Goal: Navigation & Orientation: Find specific page/section

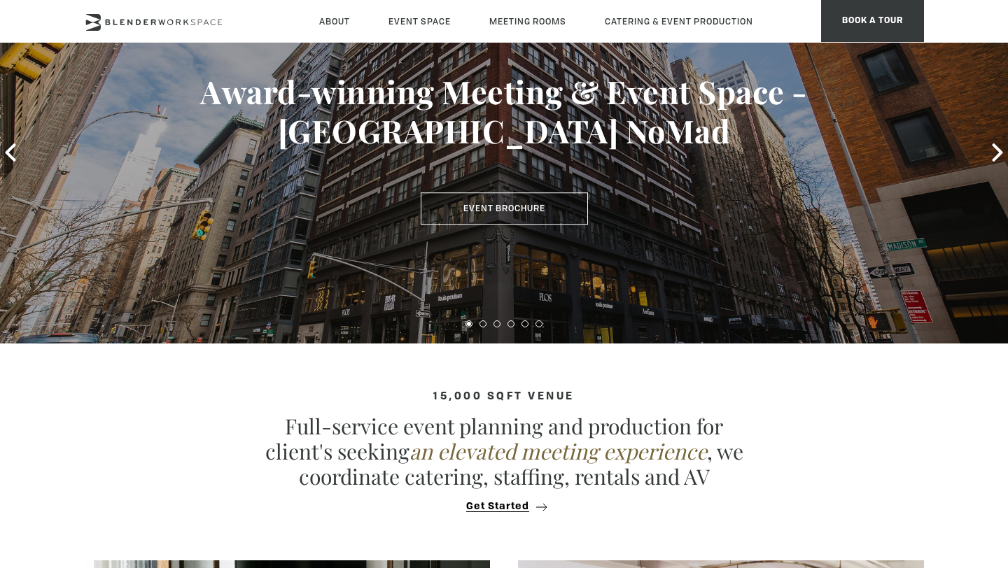
scroll to position [23, 0]
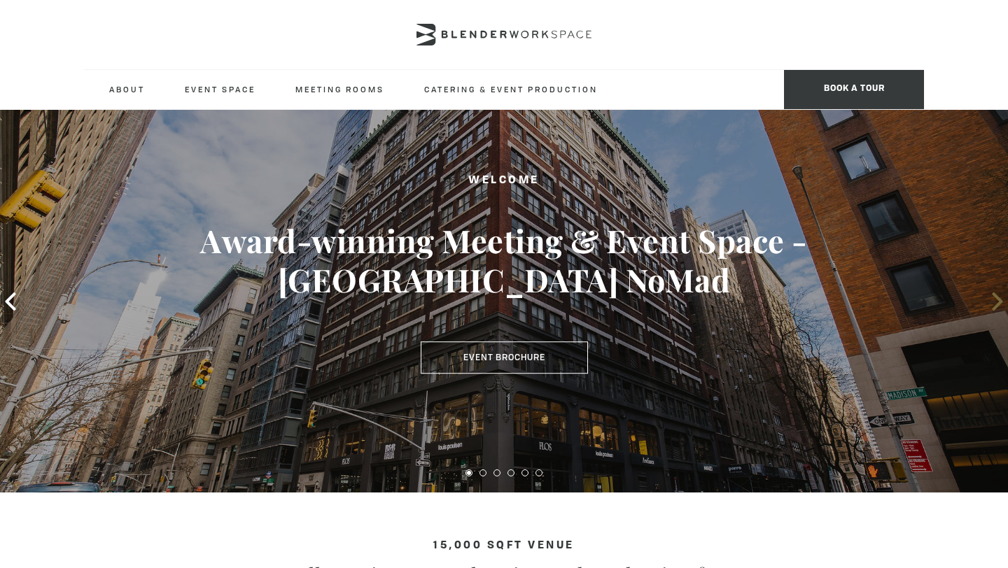
click at [987, 305] on span at bounding box center [997, 301] width 21 height 21
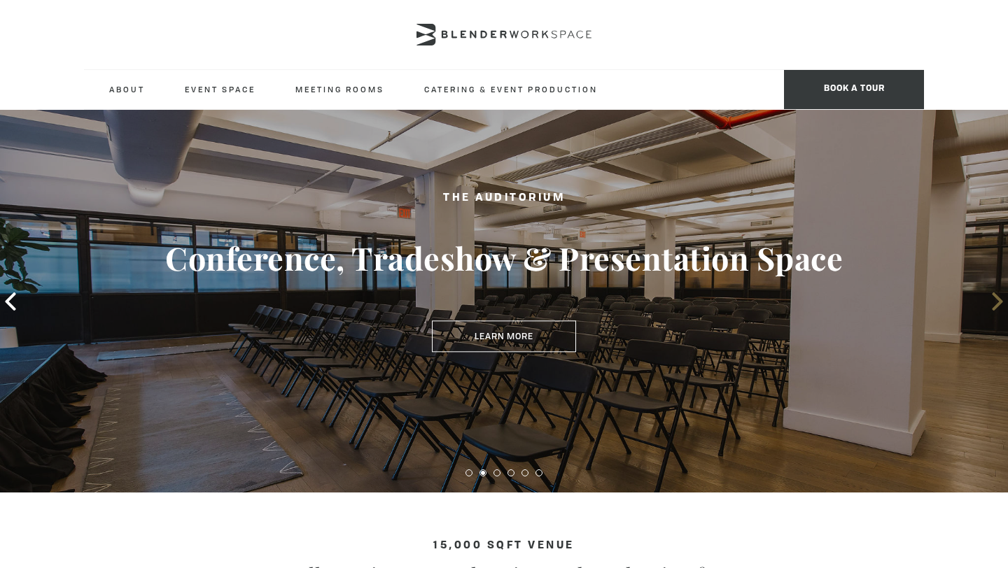
click at [989, 301] on icon at bounding box center [997, 302] width 18 height 18
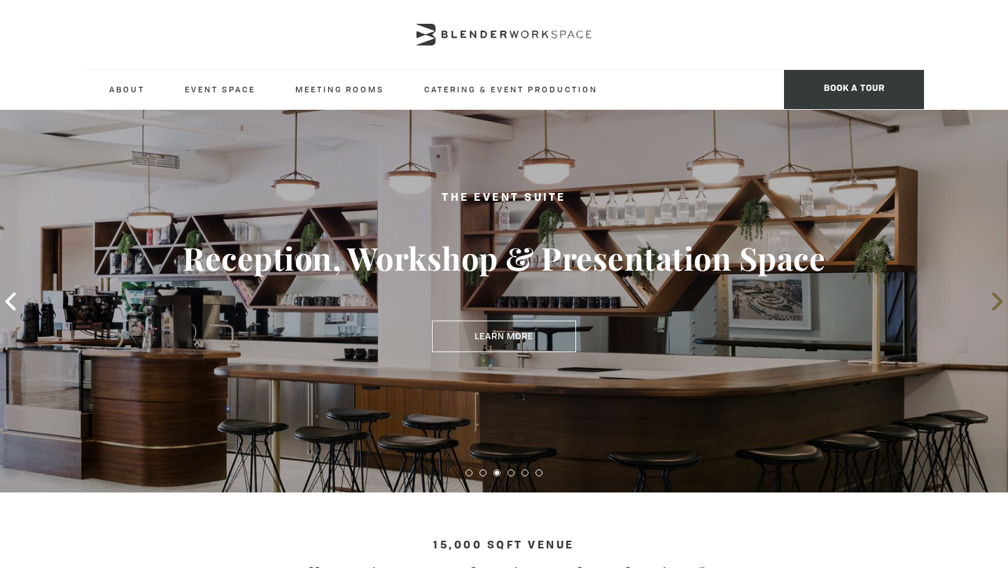
click at [989, 301] on icon at bounding box center [997, 302] width 18 height 18
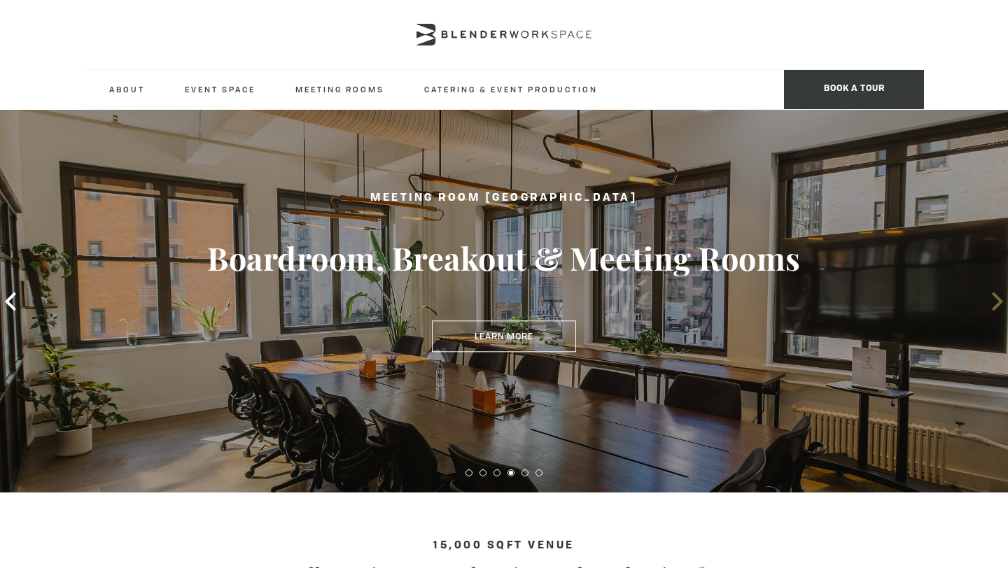
click at [989, 301] on icon at bounding box center [997, 302] width 18 height 18
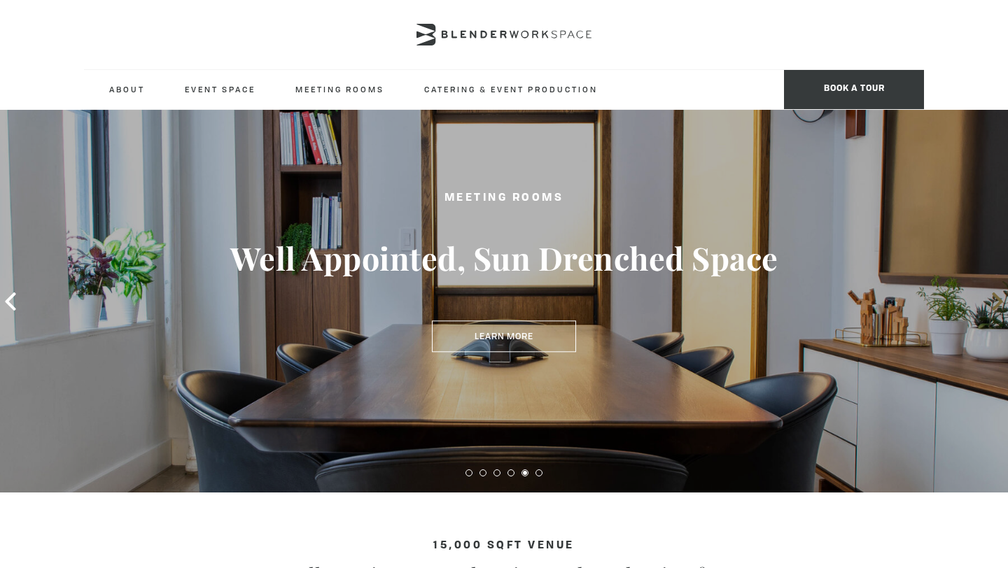
click at [989, 301] on icon at bounding box center [997, 302] width 18 height 18
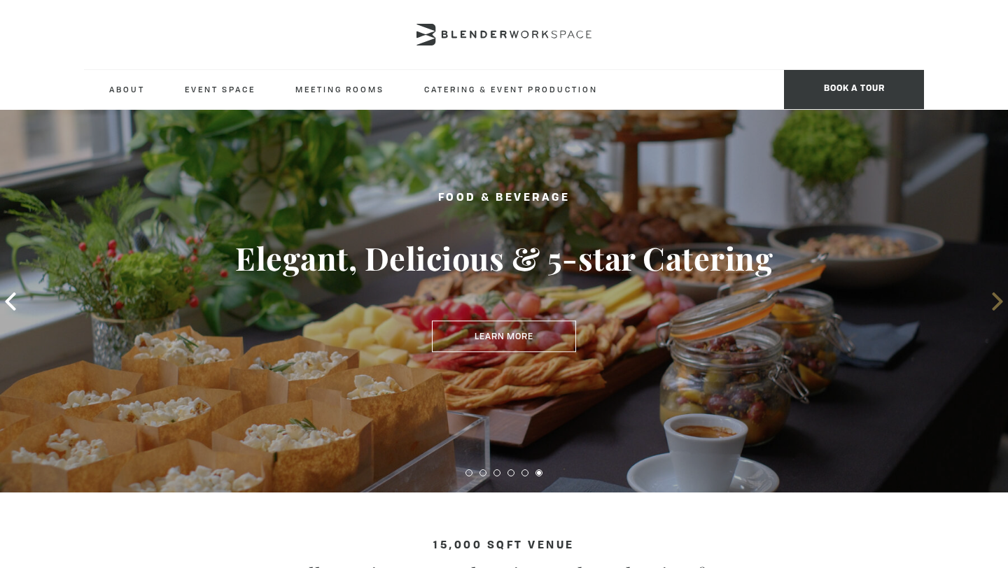
click at [992, 293] on icon at bounding box center [997, 302] width 18 height 18
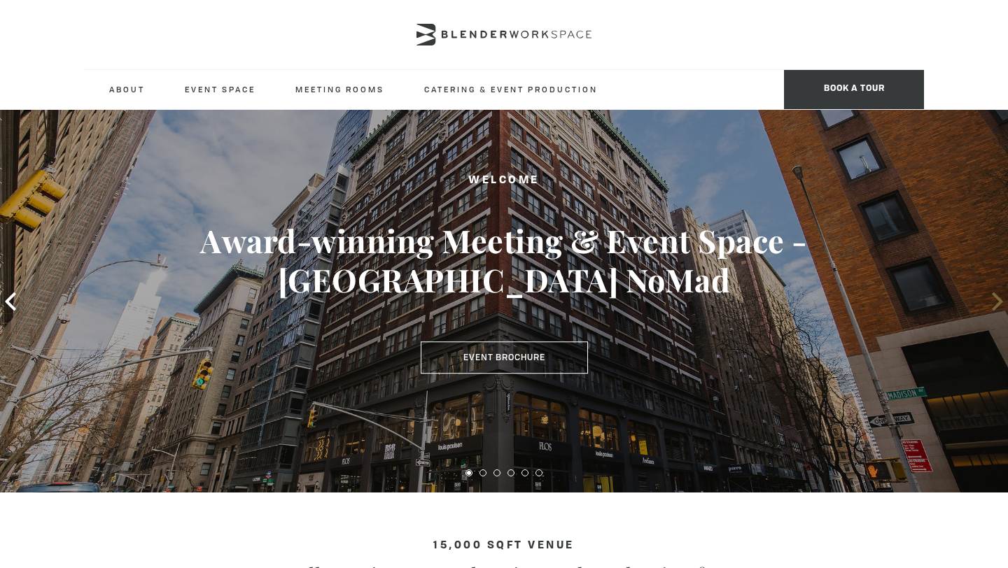
click at [994, 293] on icon at bounding box center [997, 302] width 10 height 18
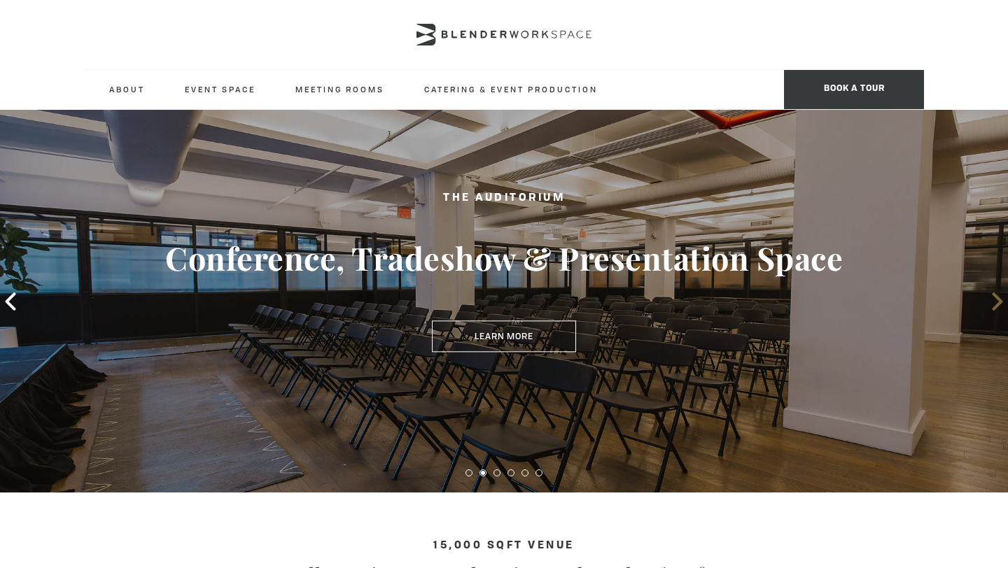
click at [994, 293] on icon at bounding box center [997, 302] width 10 height 18
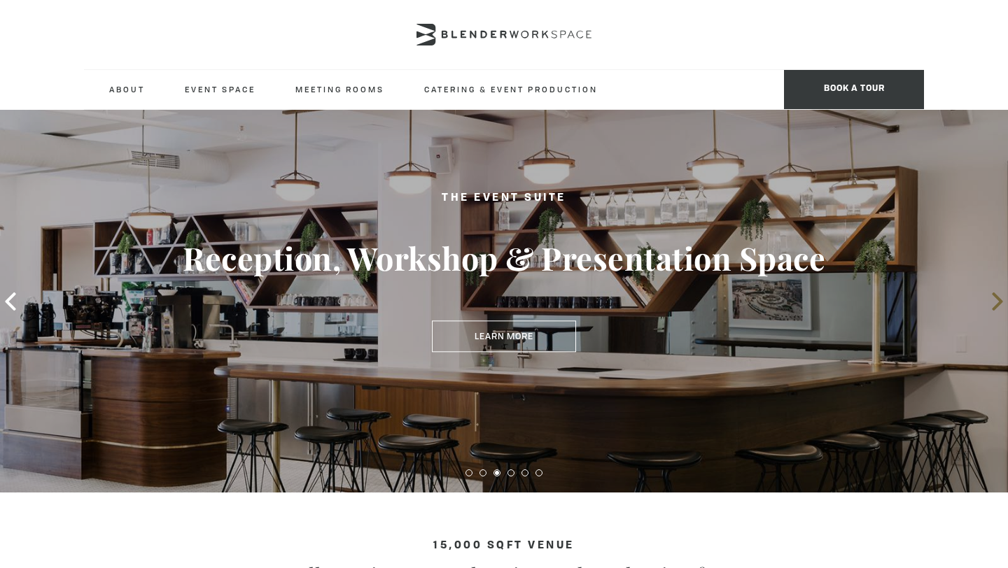
click at [994, 293] on icon at bounding box center [997, 302] width 10 height 18
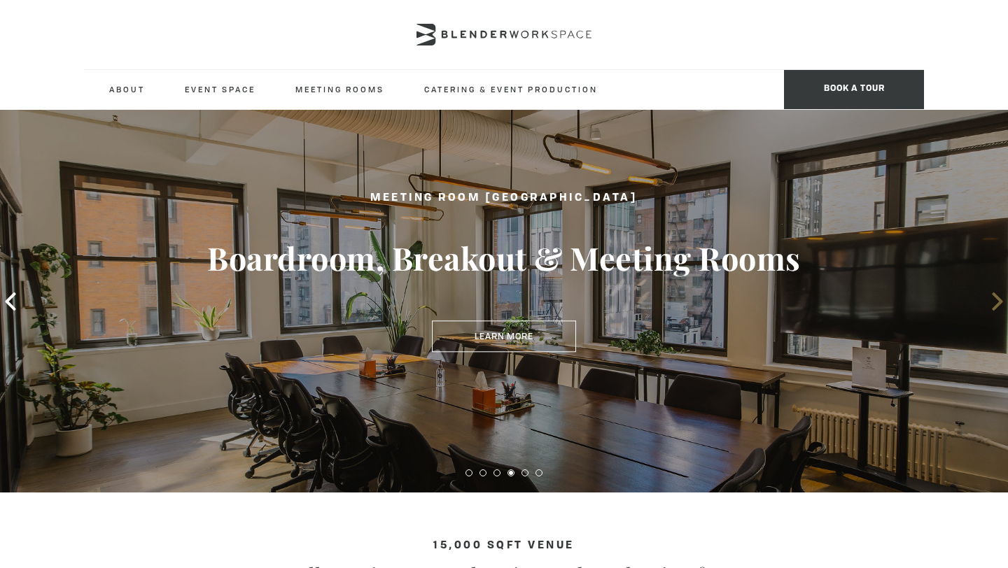
click at [995, 293] on icon at bounding box center [997, 302] width 18 height 18
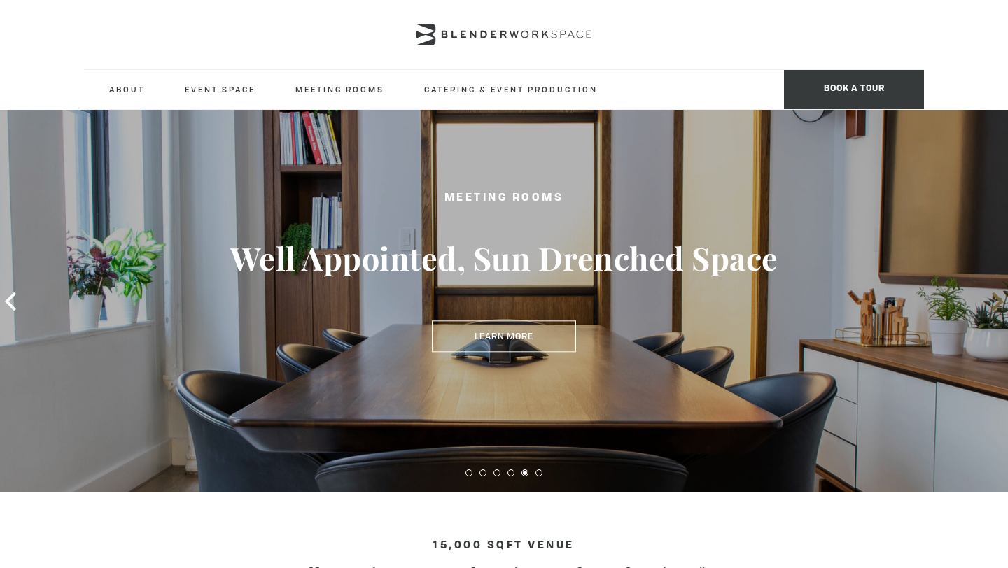
click at [995, 293] on icon at bounding box center [997, 302] width 18 height 18
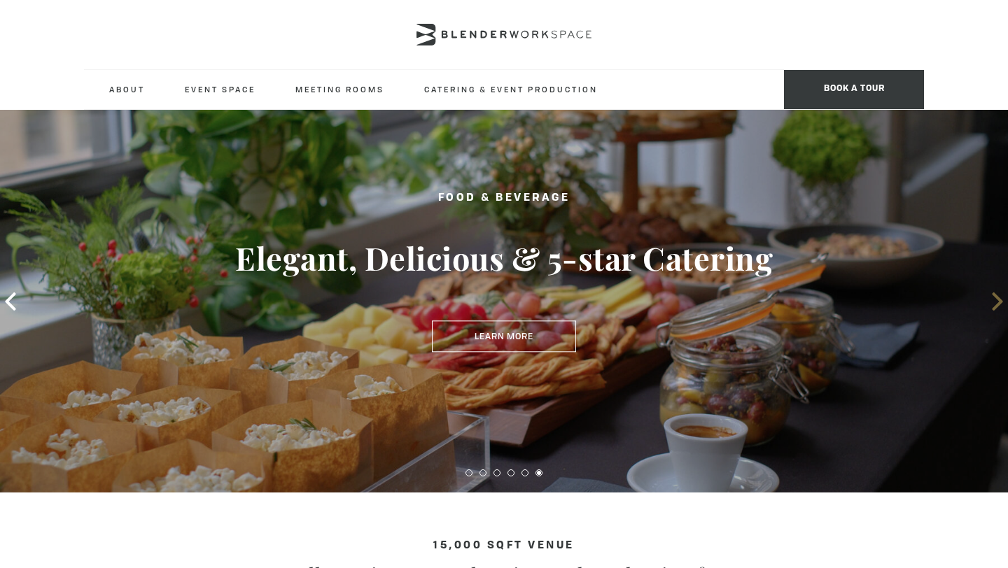
click at [995, 293] on icon at bounding box center [997, 302] width 18 height 18
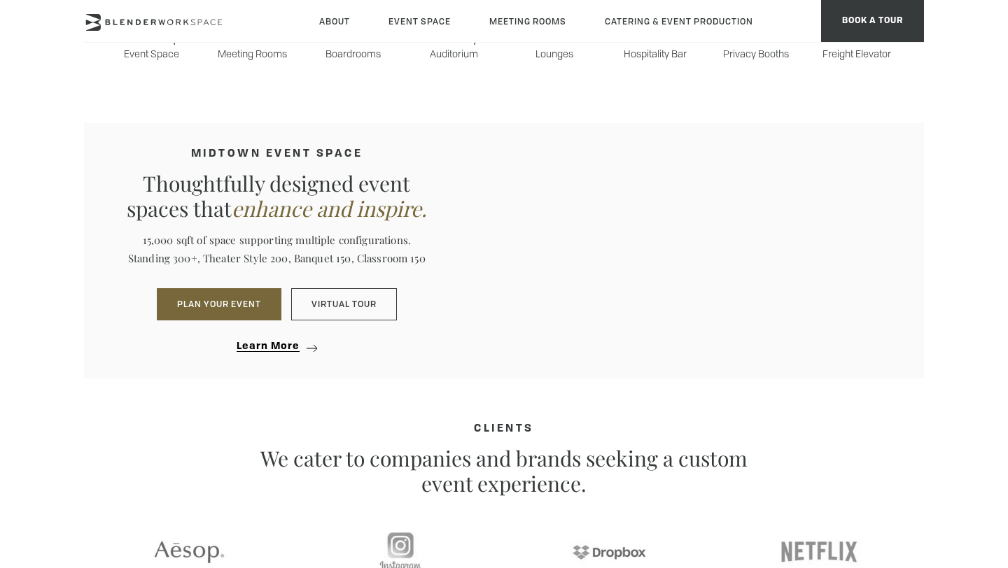
scroll to position [1246, 0]
